Goal: Task Accomplishment & Management: Use online tool/utility

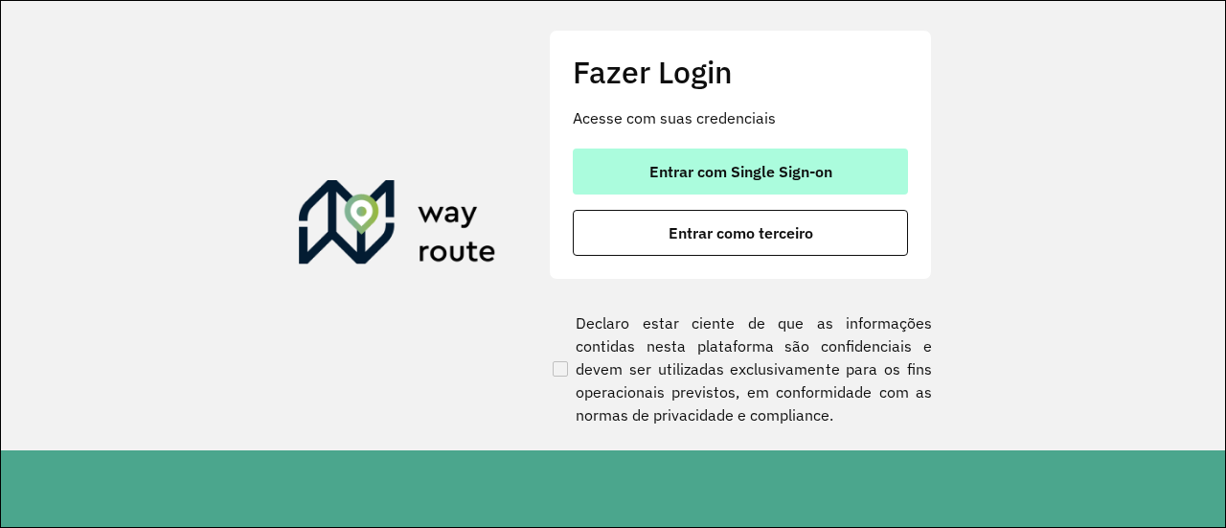
click at [833, 170] on button "Entrar com Single Sign-on" at bounding box center [740, 171] width 335 height 46
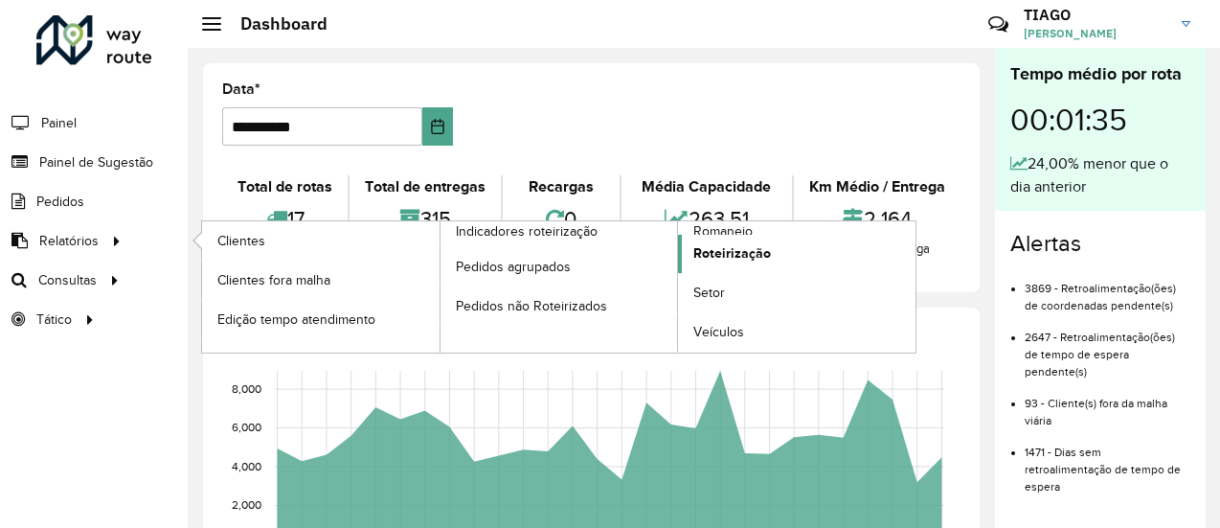
click at [712, 260] on span "Roteirização" at bounding box center [732, 253] width 78 height 20
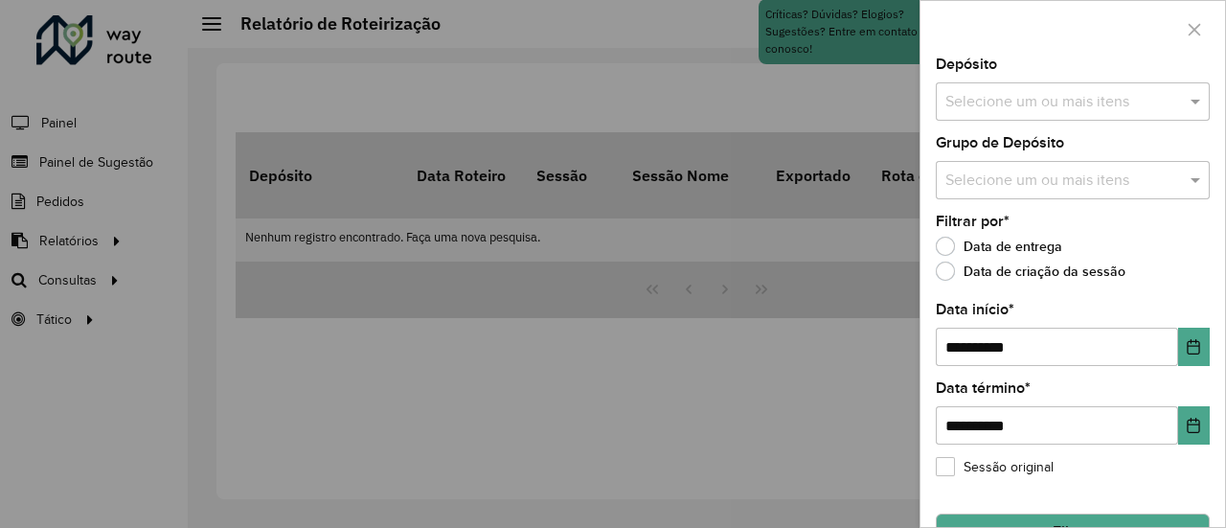
click at [1044, 107] on input "text" at bounding box center [1062, 102] width 245 height 23
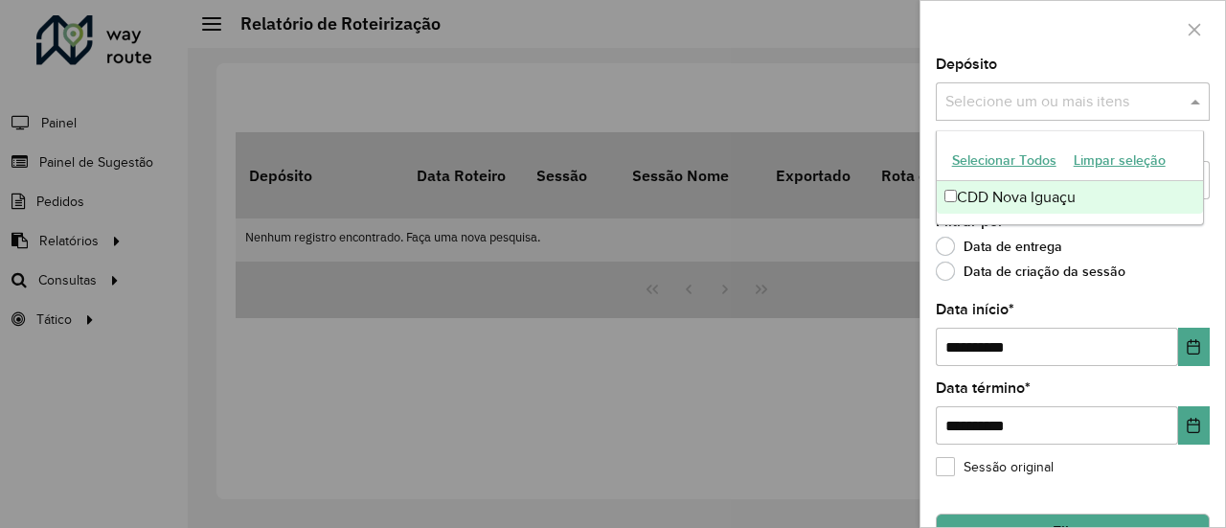
click at [1025, 194] on div "CDD Nova Iguaçu" at bounding box center [1070, 197] width 267 height 33
click at [1185, 231] on div "Filtrar por * Data de entrega Data de criação da sessão" at bounding box center [1073, 251] width 274 height 73
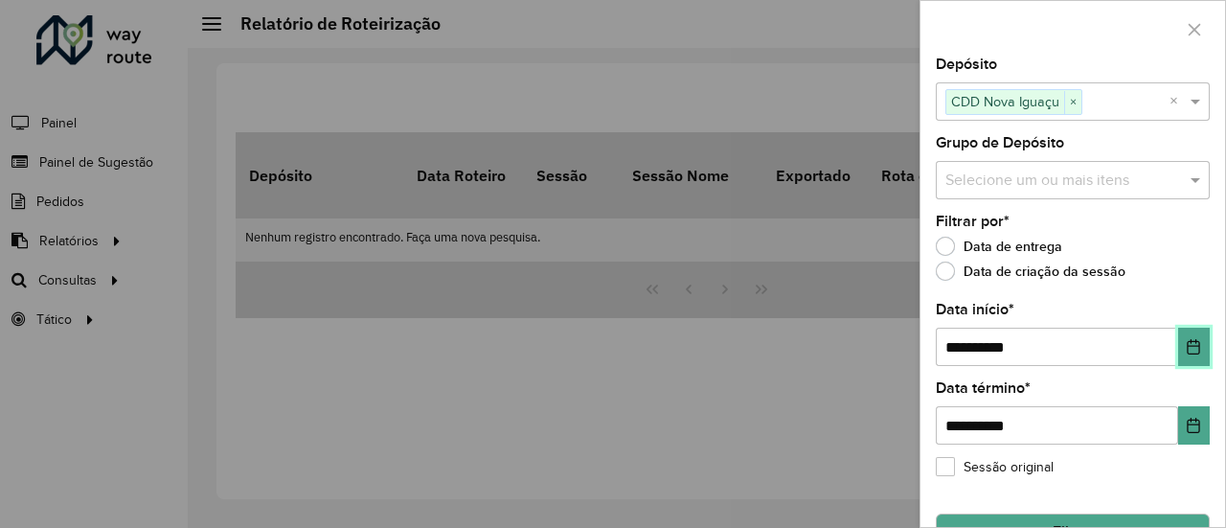
click at [1178, 346] on button "Choose Date" at bounding box center [1194, 346] width 32 height 38
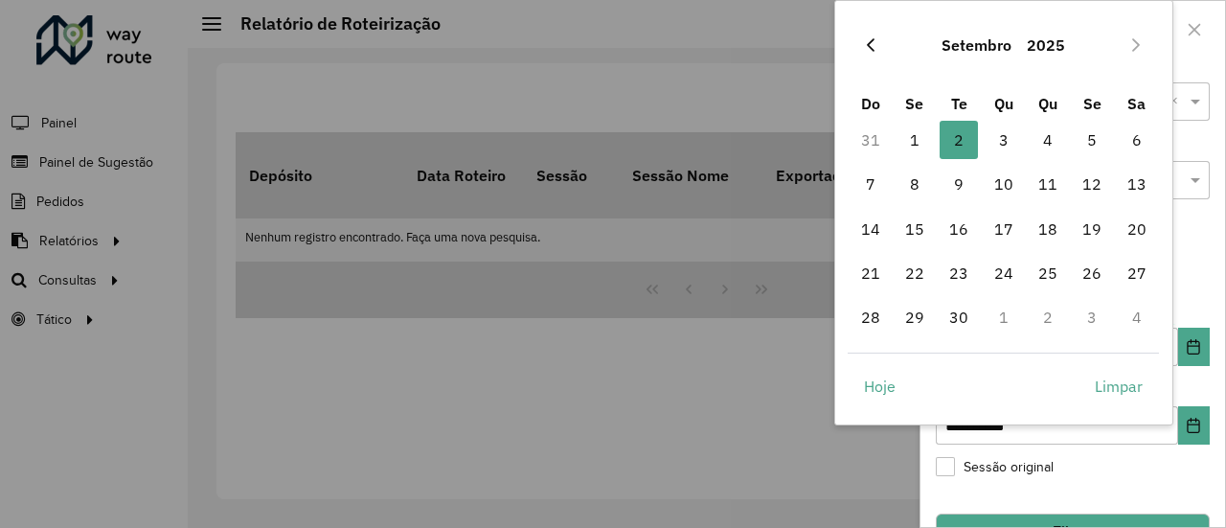
click at [875, 40] on icon "Previous Month" at bounding box center [870, 44] width 15 height 15
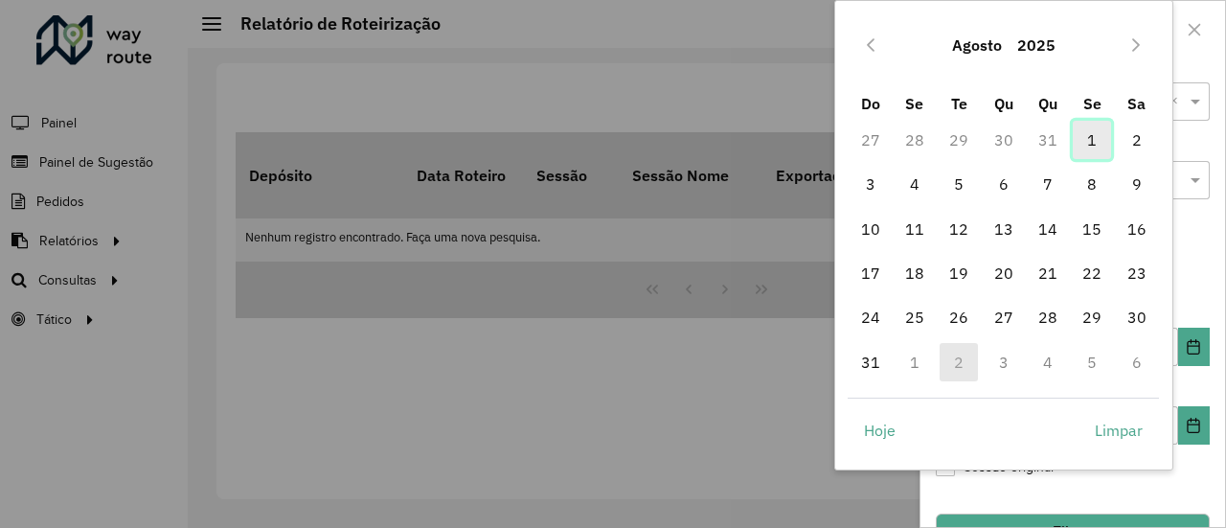
click at [1095, 137] on span "1" at bounding box center [1092, 140] width 38 height 38
type input "**********"
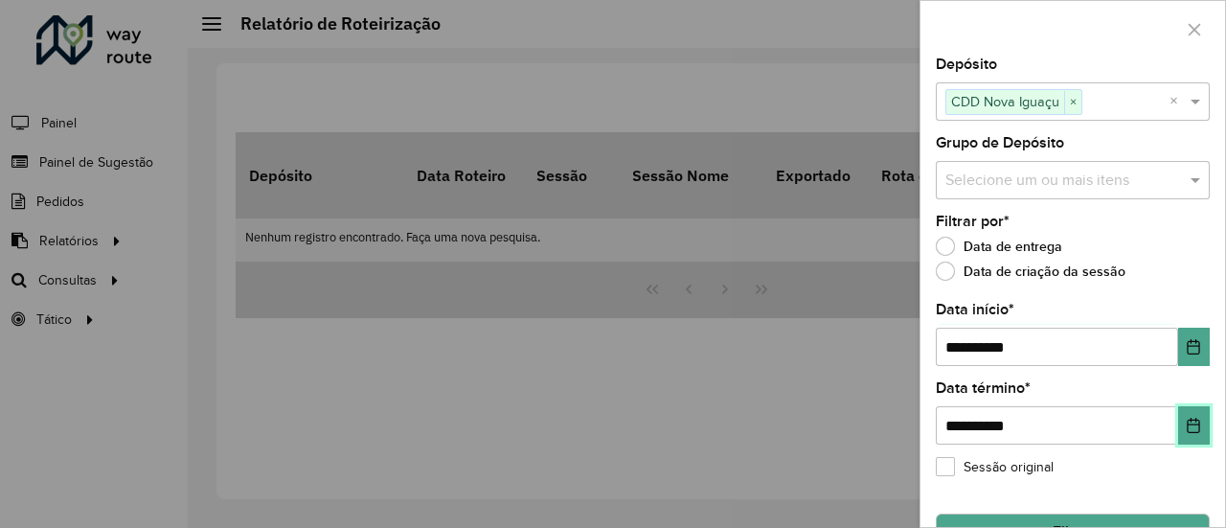
click at [1186, 426] on icon "Choose Date" at bounding box center [1192, 425] width 15 height 15
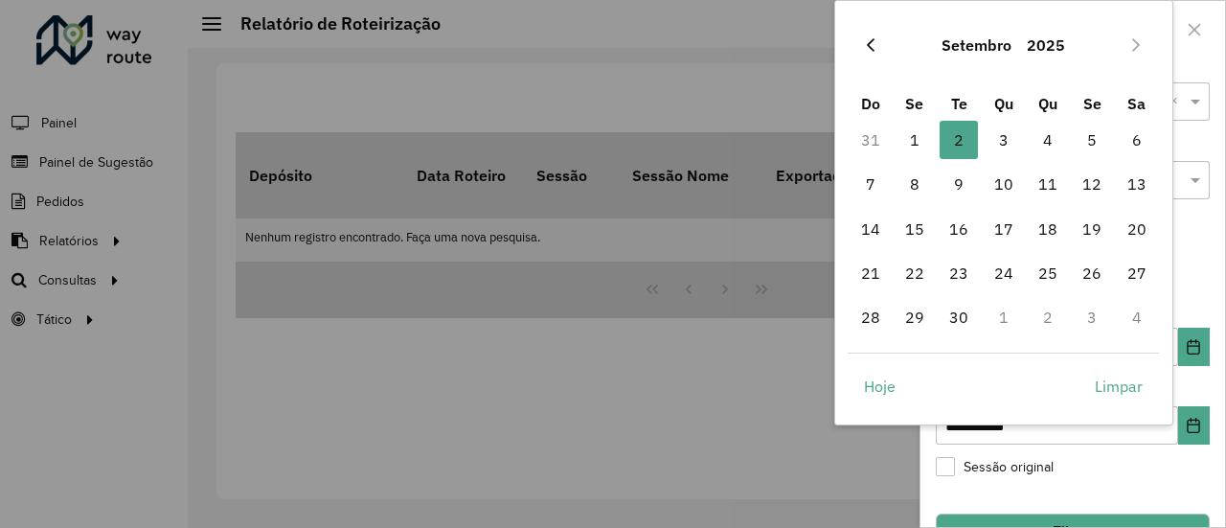
click at [864, 46] on icon "Previous Month" at bounding box center [870, 44] width 15 height 15
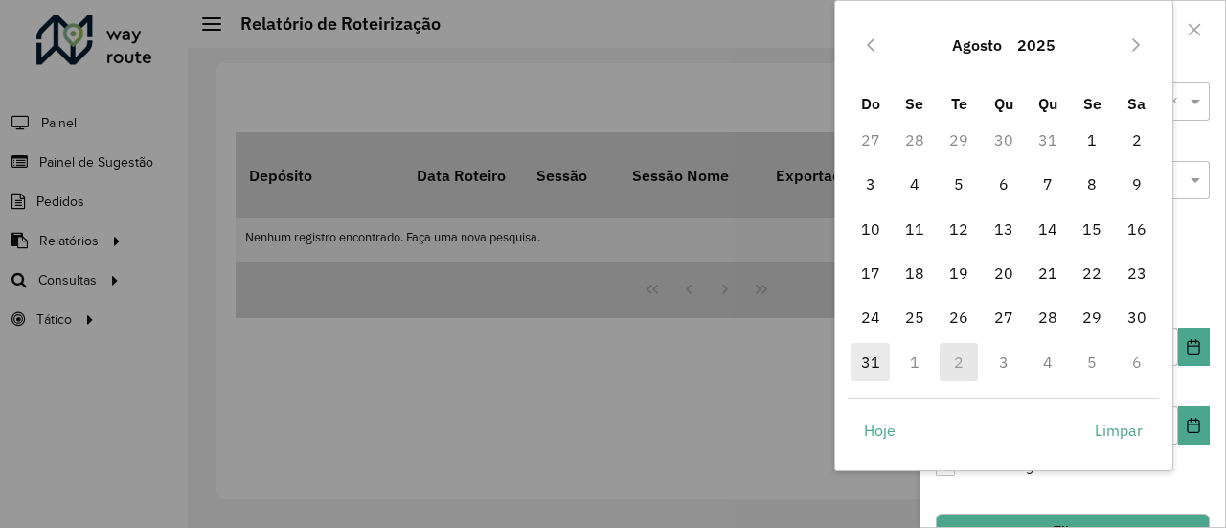
click at [869, 365] on span "31" at bounding box center [870, 362] width 38 height 38
type input "**********"
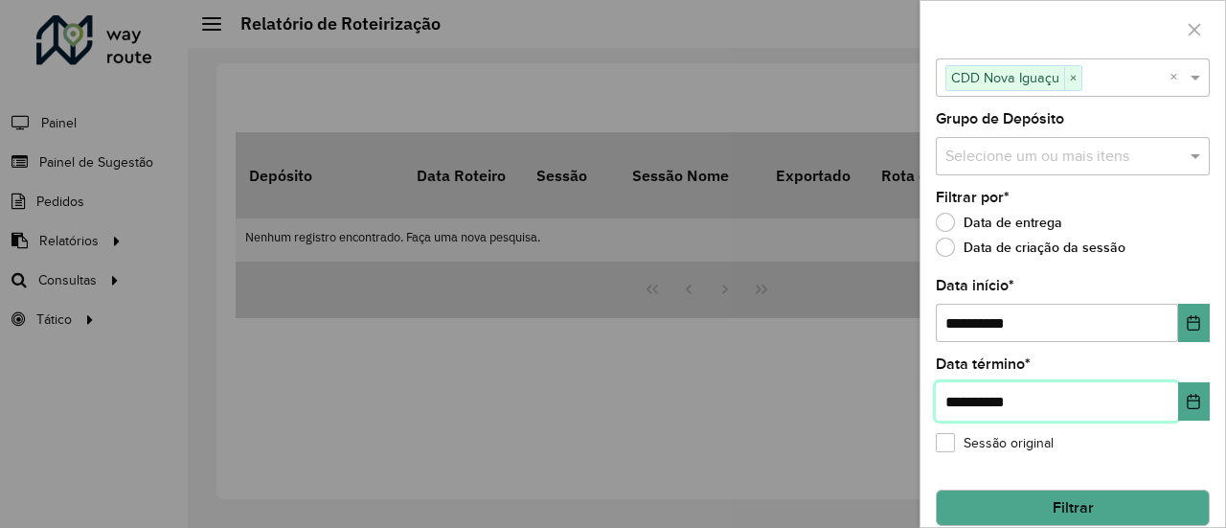
scroll to position [44, 0]
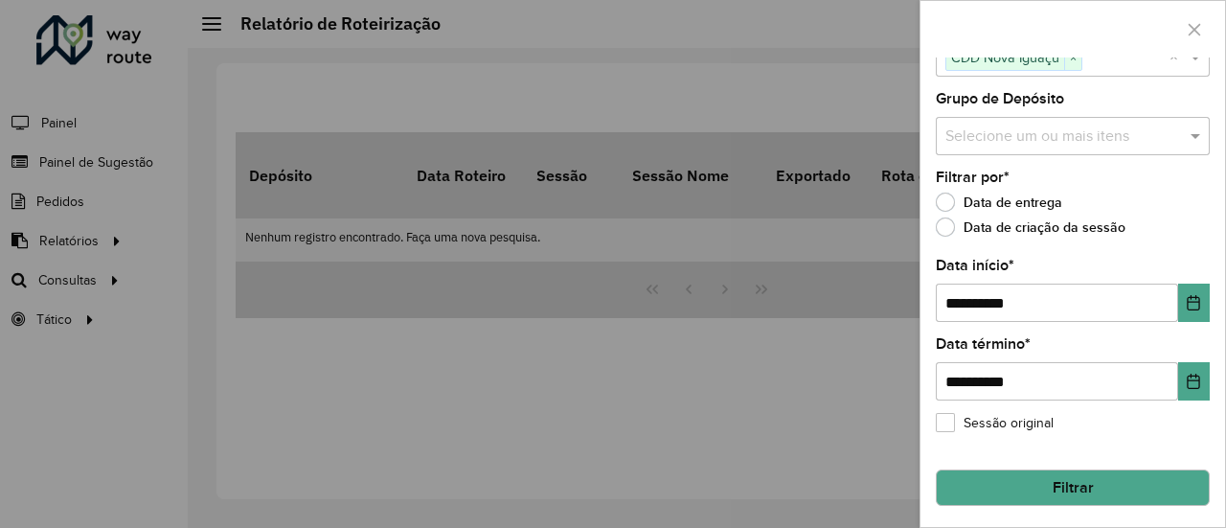
click at [1039, 491] on button "Filtrar" at bounding box center [1073, 487] width 274 height 36
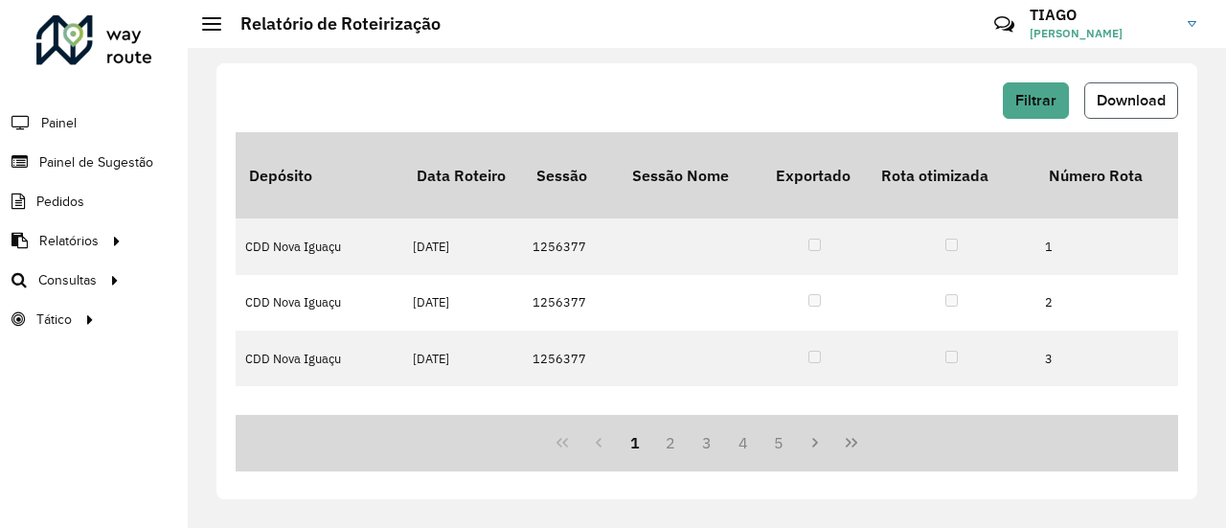
click at [1134, 97] on span "Download" at bounding box center [1130, 100] width 69 height 16
